Goal: Find contact information: Find contact information

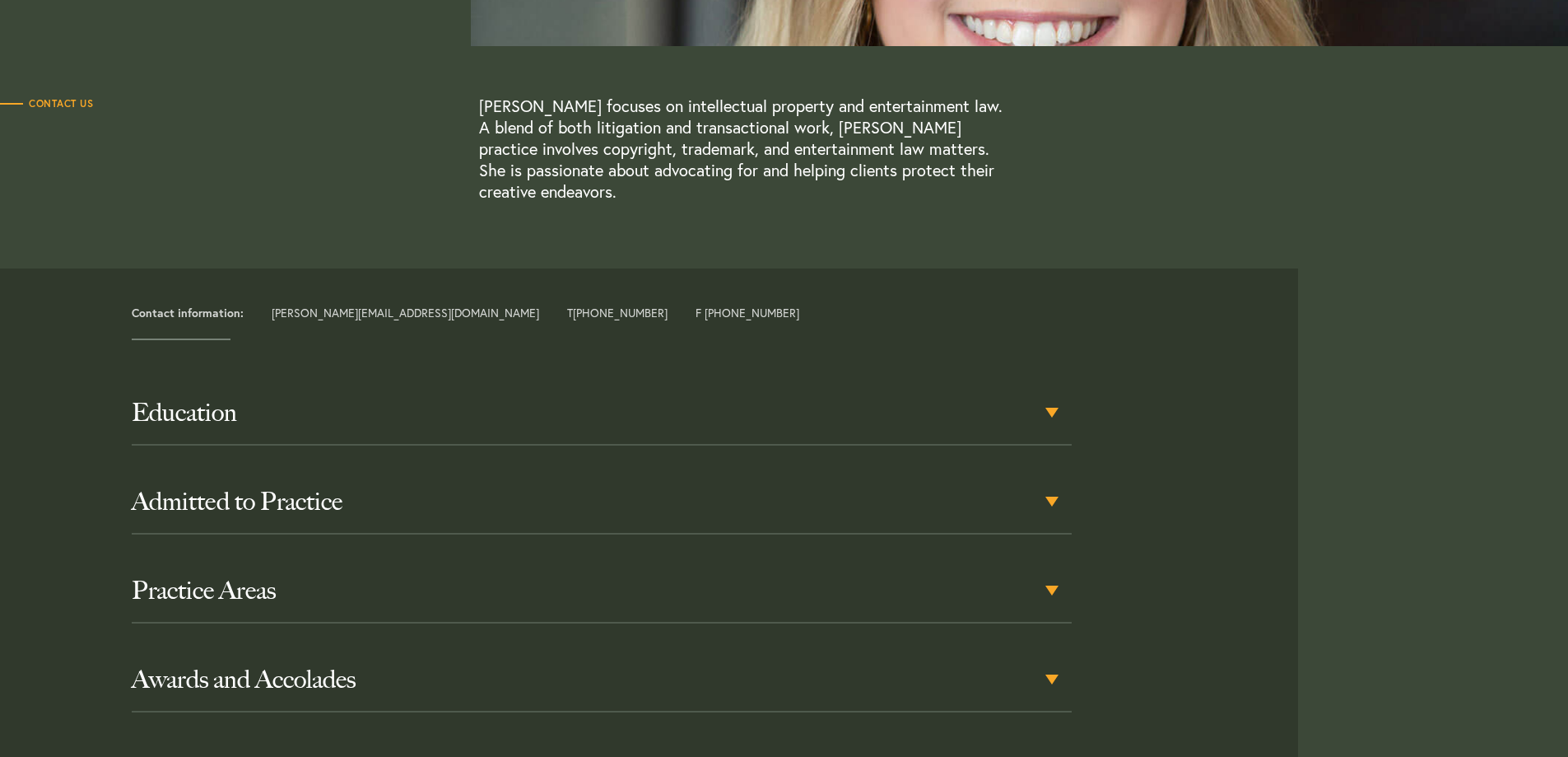
scroll to position [818, 0]
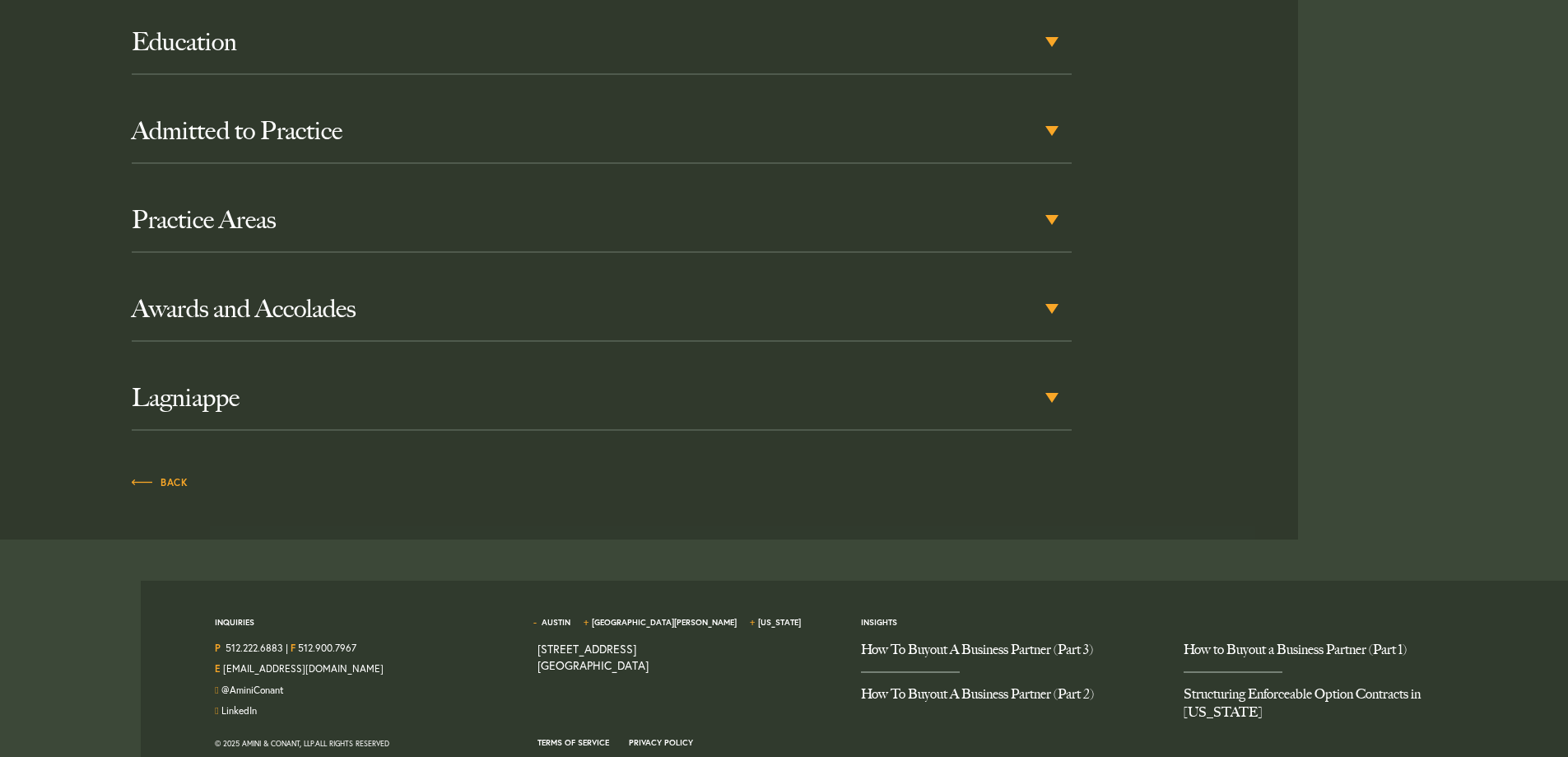
drag, startPoint x: 243, startPoint y: 715, endPoint x: 318, endPoint y: 716, distance: 75.0
click at [318, 734] on div "© 2025 Amini & Conant, LLP. All Rights Reserved" at bounding box center [363, 744] width 298 height 20
copy div "Amini & Conant, LLP."
click at [570, 641] on link "1204 San Antonio Street, Second Floor Austin TX 78701" at bounding box center [593, 657] width 111 height 32
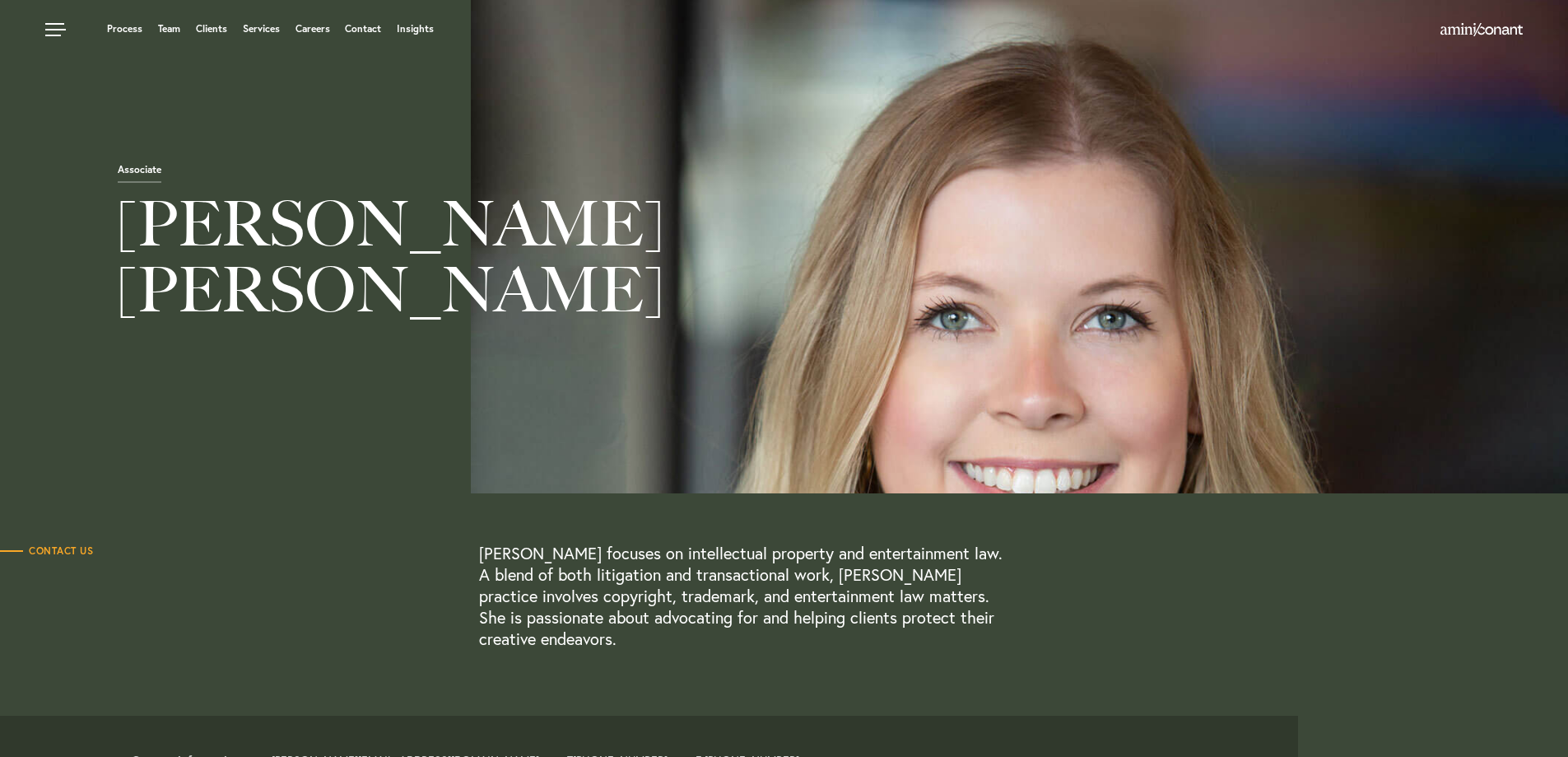
scroll to position [0, 0]
click at [49, 551] on span "Contact Us" at bounding box center [46, 552] width 93 height 10
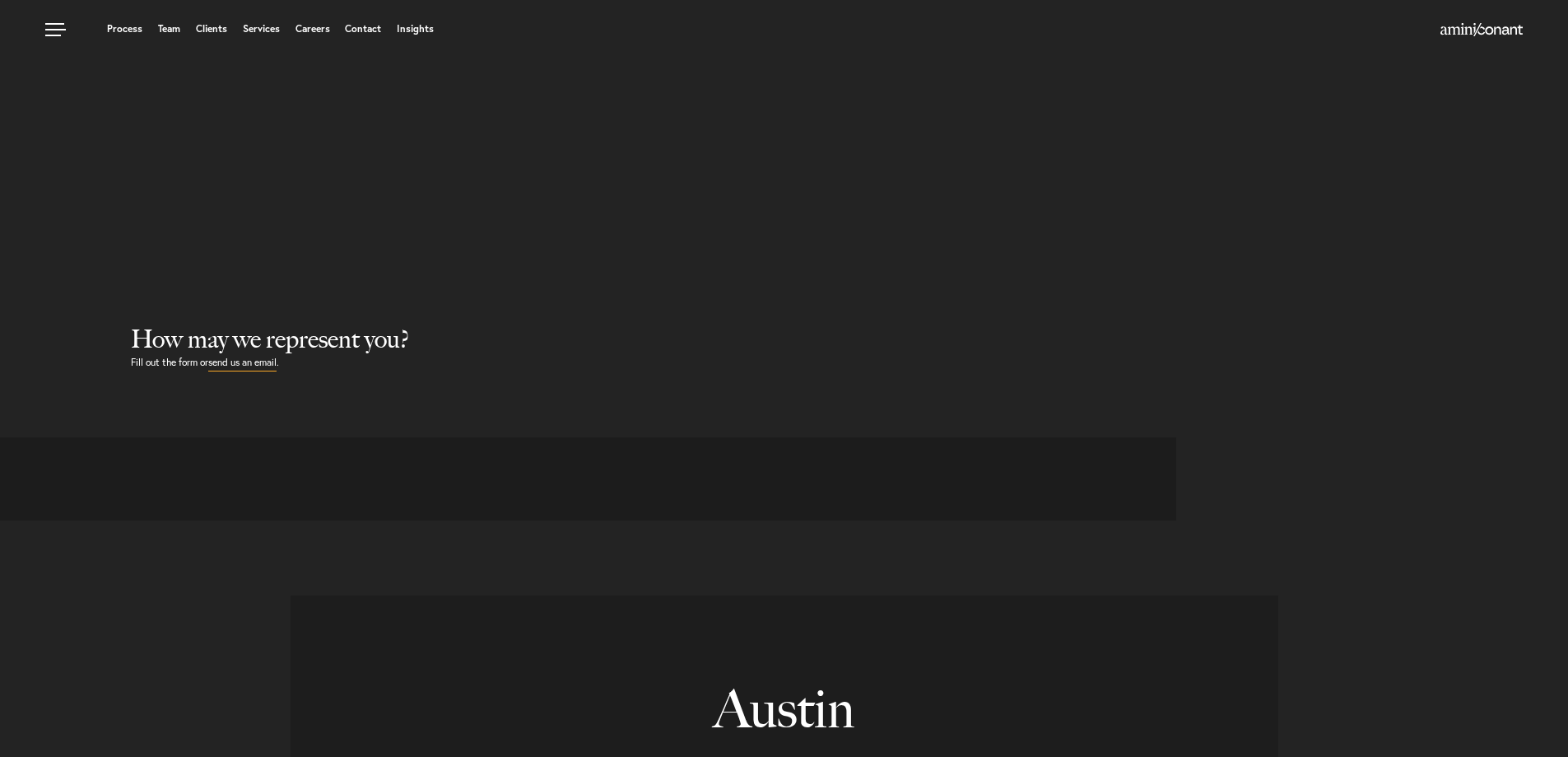
select select "Austin"
select select "Business and Civil Litigation"
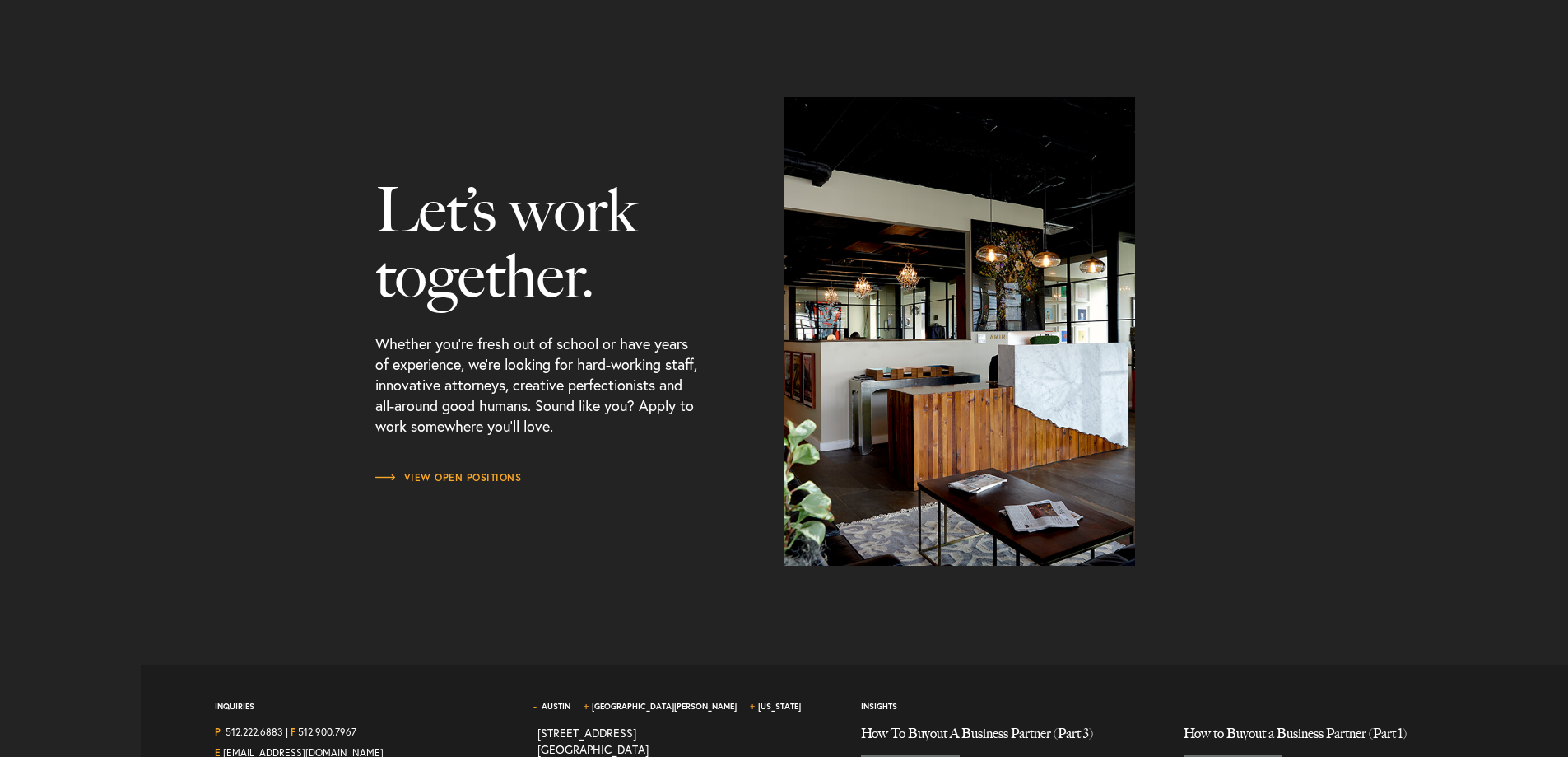
scroll to position [2106, 0]
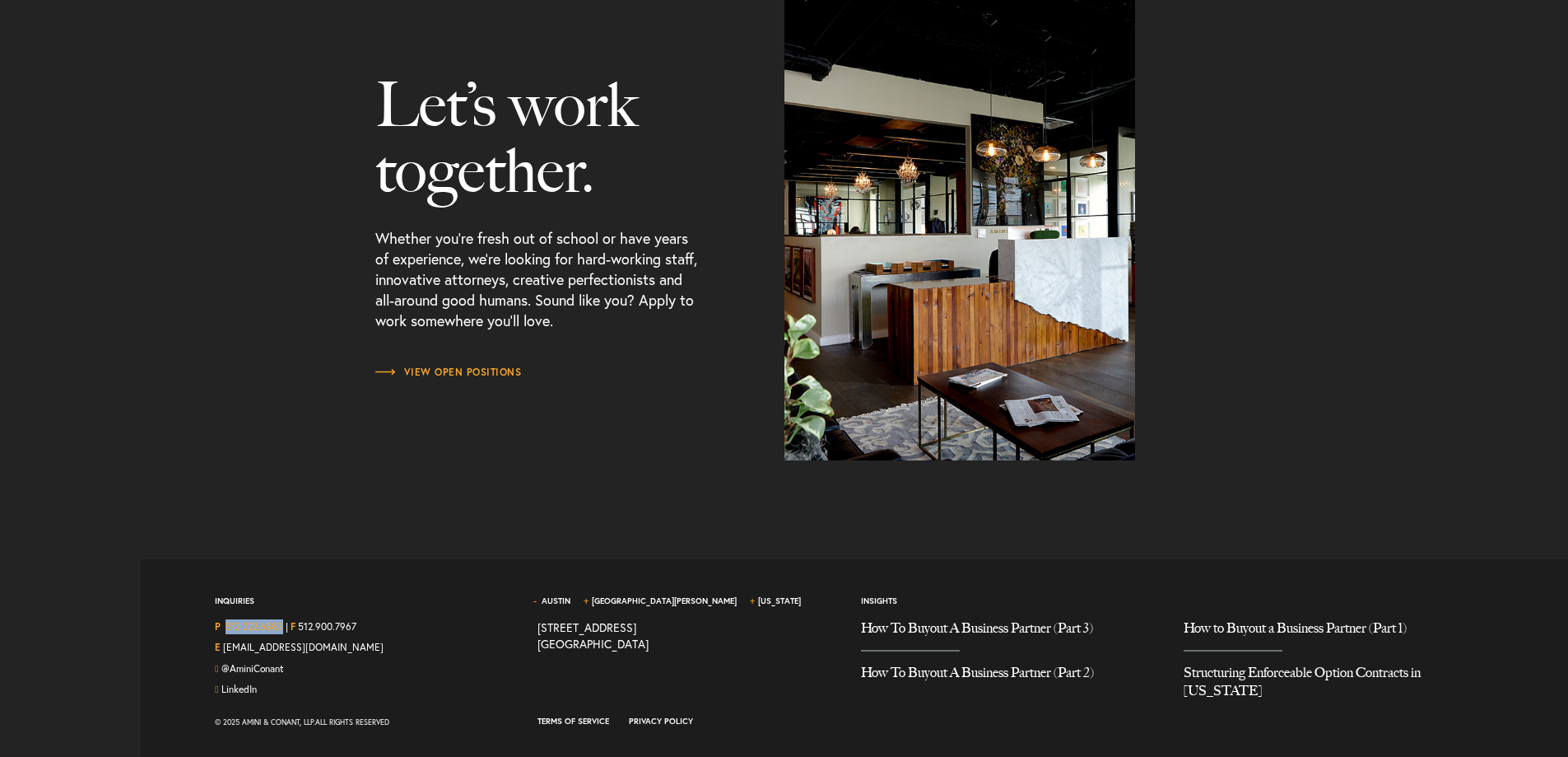
drag, startPoint x: 284, startPoint y: 627, endPoint x: 227, endPoint y: 629, distance: 57.0
click at [227, 629] on div "P 512.222.6883 | F 512.900.7967" at bounding box center [363, 630] width 298 height 22
copy link "512.222.6883"
drag, startPoint x: 311, startPoint y: 647, endPoint x: 225, endPoint y: 647, distance: 86.0
click at [225, 647] on div "E [EMAIL_ADDRESS][DOMAIN_NAME]" at bounding box center [363, 651] width 298 height 22
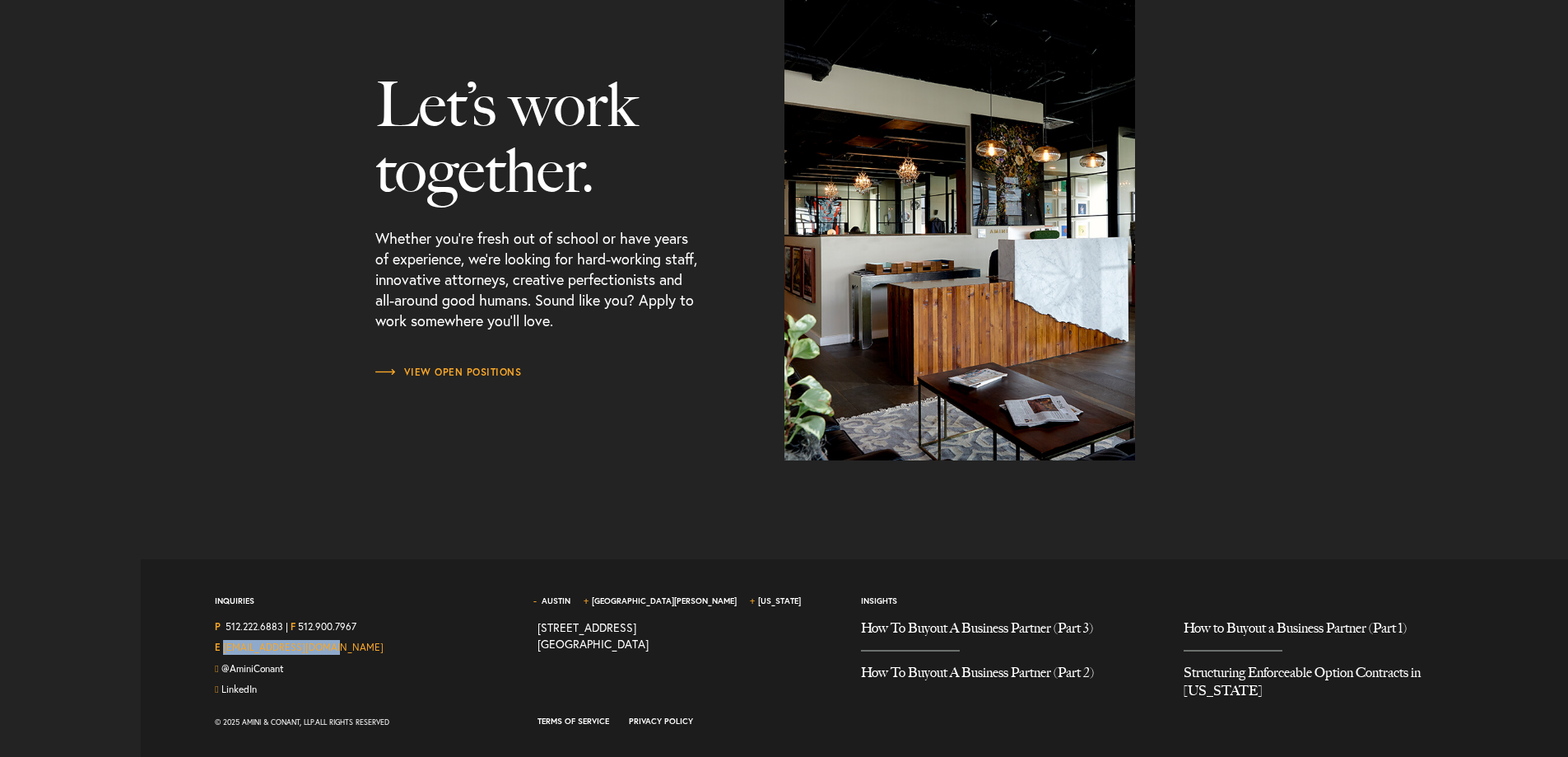
copy link "[EMAIL_ADDRESS][DOMAIN_NAME]"
